Goal: Transaction & Acquisition: Book appointment/travel/reservation

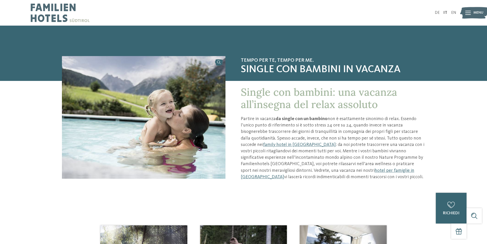
click at [470, 12] on icon at bounding box center [469, 13] width 6 height 4
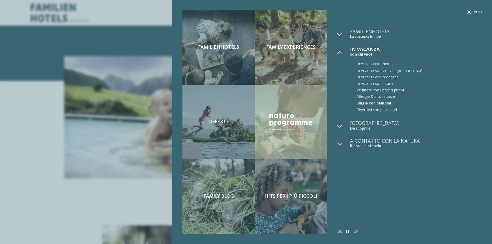
click at [341, 35] on icon at bounding box center [339, 34] width 5 height 5
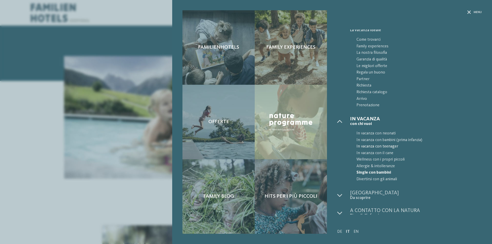
scroll to position [10, 0]
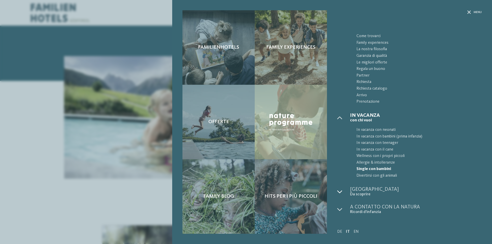
click at [341, 192] on icon at bounding box center [339, 191] width 5 height 5
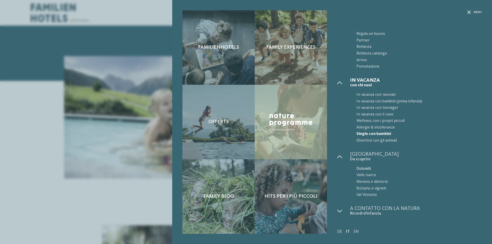
scroll to position [47, 0]
click at [338, 209] on icon at bounding box center [339, 209] width 5 height 5
click at [340, 208] on icon at bounding box center [339, 209] width 5 height 5
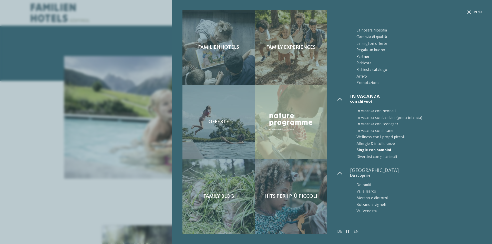
scroll to position [0, 0]
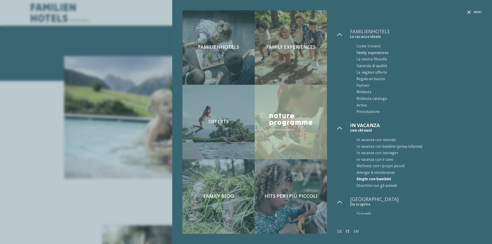
click at [363, 50] on span "Family experiences" at bounding box center [418, 53] width 125 height 7
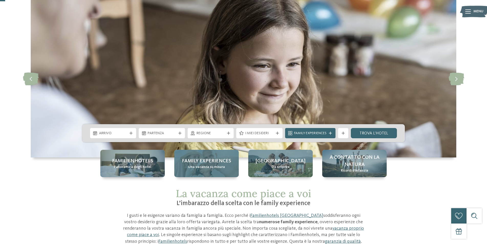
click at [203, 170] on div "Family experiences Una vacanza su misura" at bounding box center [206, 163] width 65 height 27
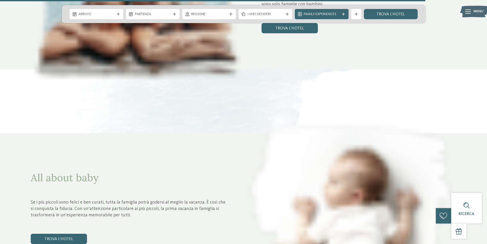
scroll to position [2151, 0]
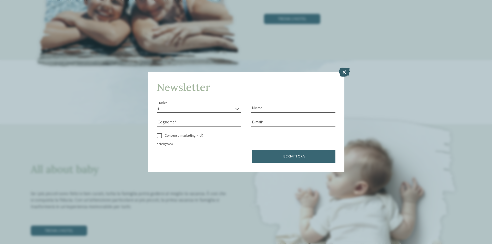
click at [344, 73] on icon at bounding box center [344, 72] width 11 height 9
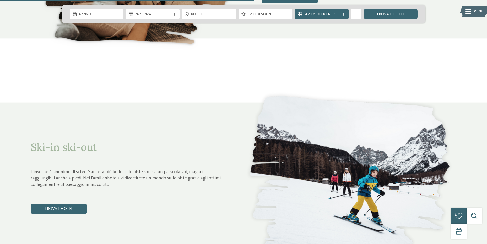
scroll to position [1281, 0]
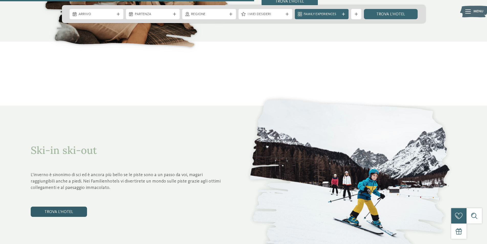
click at [65, 209] on link "trova l’hotel" at bounding box center [59, 212] width 56 height 10
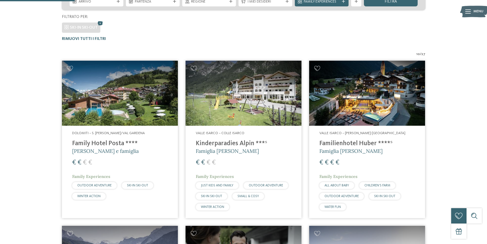
scroll to position [142, 0]
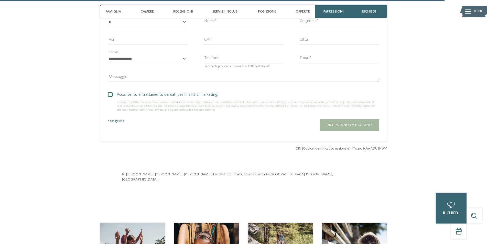
scroll to position [1562, 0]
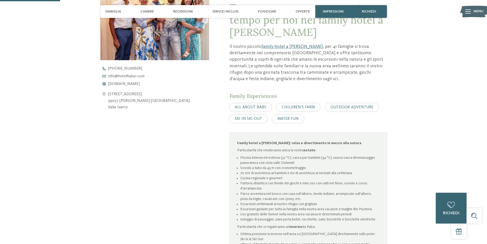
scroll to position [231, 0]
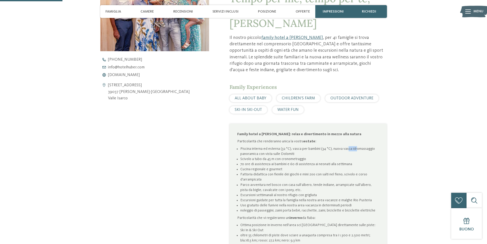
drag, startPoint x: 348, startPoint y: 150, endPoint x: 356, endPoint y: 150, distance: 7.9
click at [356, 150] on li "Piscina interna ed esterna (32 °C), vasca per bambini (34 °C), nuova vasca idro…" at bounding box center [309, 151] width 139 height 10
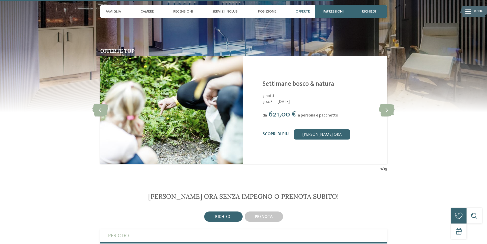
scroll to position [1127, 0]
